Goal: Task Accomplishment & Management: Complete application form

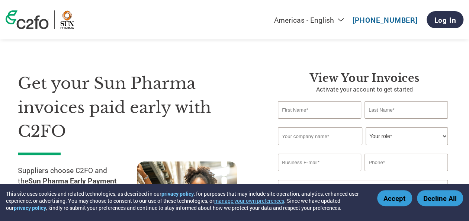
click at [303, 112] on input "text" at bounding box center [319, 109] width 83 height 17
click at [385, 195] on button "Accept" at bounding box center [394, 198] width 35 height 16
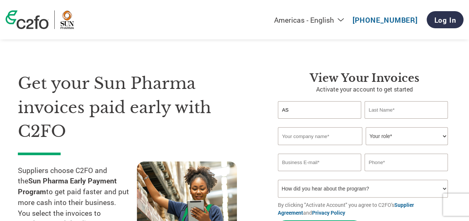
click at [307, 113] on input "AS" at bounding box center [319, 109] width 83 height 17
type input "ASHWINI"
click at [378, 112] on input "text" at bounding box center [405, 109] width 83 height 17
paste input "Salunkhe"
type input "Salunkhe"
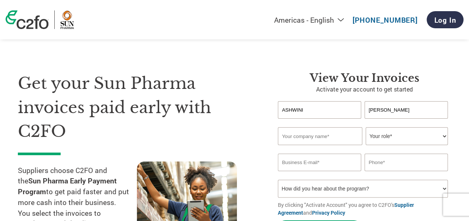
click at [315, 108] on input "ASHWINI" at bounding box center [319, 109] width 83 height 17
type input "Ashwini"
click at [303, 135] on input "text" at bounding box center [320, 136] width 84 height 18
type input "[PERSON_NAME] Pharma Packaging India Pvt Ltd"
type input "[EMAIL_ADDRESS][PERSON_NAME][PERSON_NAME][DOMAIN_NAME]"
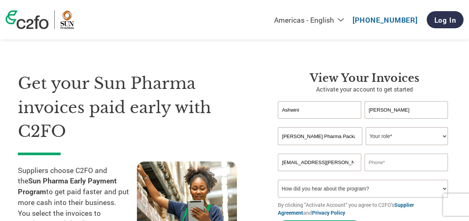
type input "07757984460"
click at [398, 130] on select "Your role* CFO Controller Credit Manager Finance Director Treasurer CEO Preside…" at bounding box center [406, 136] width 82 height 18
click at [281, 71] on div "Get your Sun Pharma invoices paid early with C2FO Suppliers choose C2FO and the…" at bounding box center [234, 152] width 433 height 220
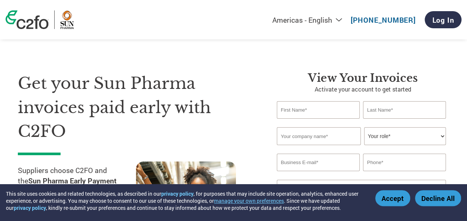
click at [394, 198] on button "Accept" at bounding box center [392, 198] width 35 height 16
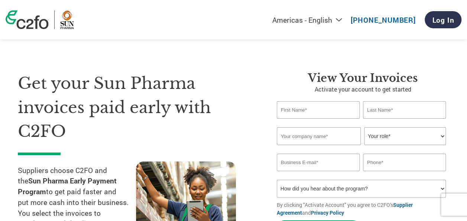
click at [312, 114] on input "text" at bounding box center [318, 109] width 83 height 17
click at [332, 18] on select "Americas - English Américas - Español [GEOGRAPHIC_DATA] - Português [GEOGRAPHIC…" at bounding box center [261, 19] width 172 height 9
click at [229, 16] on select "Americas - English Américas - Español [GEOGRAPHIC_DATA] - Português [GEOGRAPHIC…" at bounding box center [261, 19] width 172 height 9
click at [338, 21] on select "Americas - English Américas - Español [GEOGRAPHIC_DATA] - Português [GEOGRAPHIC…" at bounding box center [261, 19] width 172 height 9
select select "en-IN"
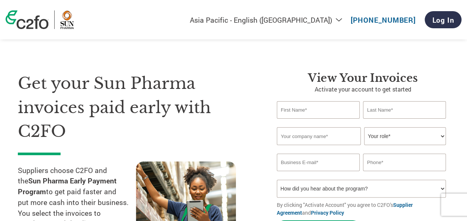
click at [225, 16] on select "Americas - English Américas - Español [GEOGRAPHIC_DATA] - Português [GEOGRAPHIC…" at bounding box center [261, 19] width 172 height 9
click at [309, 105] on input "text" at bounding box center [318, 109] width 83 height 17
type input "SUMEEKSHA"
type input "[PERSON_NAME]"
click at [309, 138] on input "text" at bounding box center [319, 136] width 84 height 18
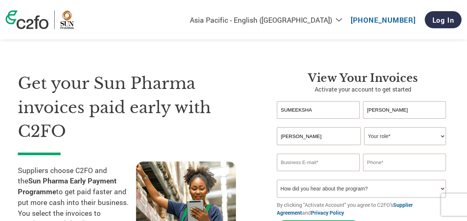
drag, startPoint x: 279, startPoint y: 138, endPoint x: 310, endPoint y: 140, distance: 31.0
click at [310, 140] on input "[PERSON_NAME]" at bounding box center [319, 136] width 84 height 18
paste input "atwyler Pharma Packaging India Pvt Ltd"
type input "[PERSON_NAME] Pharma Packaging India Pvt Ltd"
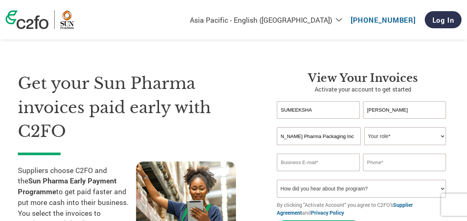
scroll to position [0, 0]
click at [387, 139] on select "Your role* CFO Controller Credit Manager Finance Director Treasurer CEO Preside…" at bounding box center [405, 136] width 82 height 18
select select "OTHER"
click at [364, 127] on select "Your role* CFO Controller Credit Manager Finance Director Treasurer CEO Preside…" at bounding box center [405, 136] width 82 height 18
click at [305, 161] on input "email" at bounding box center [318, 162] width 83 height 17
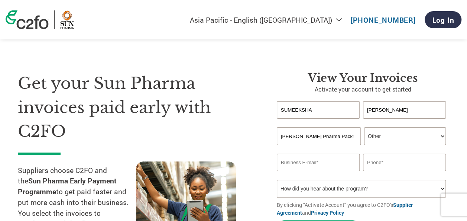
type input "[EMAIL_ADDRESS][PERSON_NAME][PERSON_NAME][DOMAIN_NAME]"
type input "07757984460"
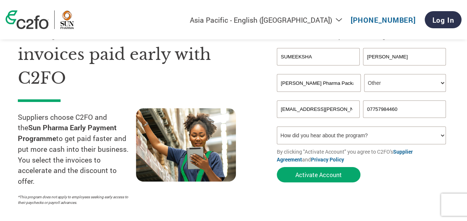
scroll to position [57, 0]
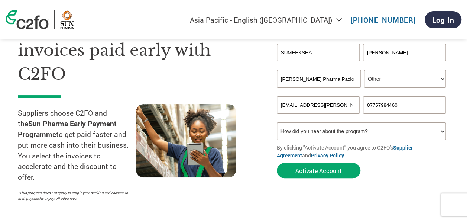
click at [336, 134] on select "How did you hear about the program? Received a letter Email Social Media Online…" at bounding box center [361, 131] width 169 height 18
select select "Email"
click at [277, 123] on select "How did you hear about the program? Received a letter Email Social Media Online…" at bounding box center [361, 131] width 169 height 18
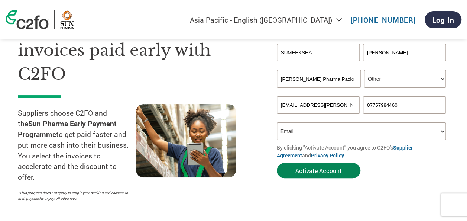
click at [328, 175] on button "Activate Account" at bounding box center [319, 170] width 84 height 15
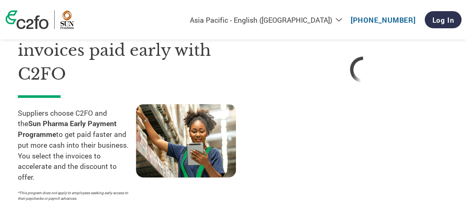
select select "en-IN"
